Goal: Task Accomplishment & Management: Manage account settings

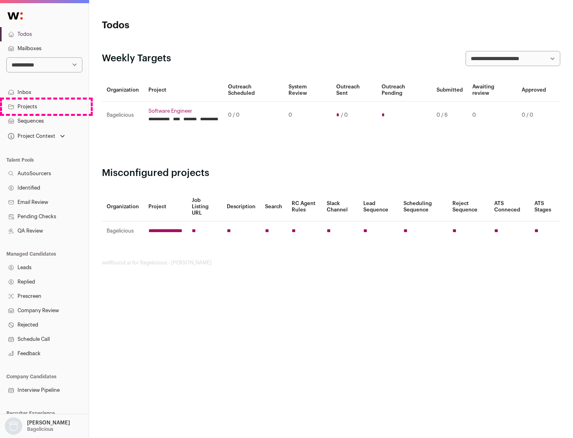
click at [44, 106] on link "Projects" at bounding box center [44, 107] width 89 height 14
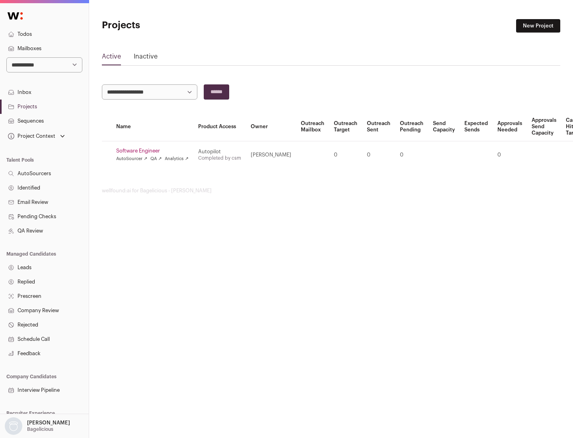
click at [155, 151] on link "Software Engineer" at bounding box center [152, 151] width 72 height 6
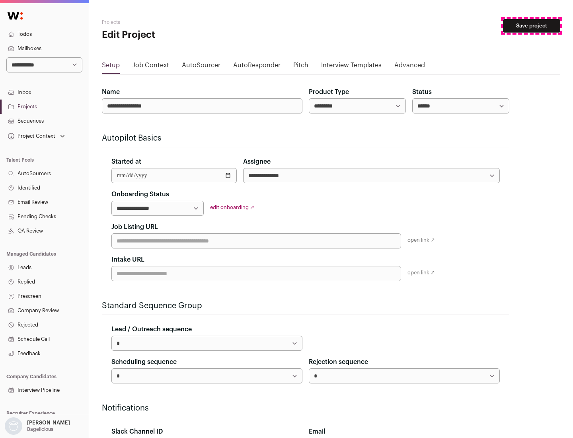
click at [532, 26] on button "Save project" at bounding box center [531, 26] width 57 height 14
